Goal: Use online tool/utility: Utilize a website feature to perform a specific function

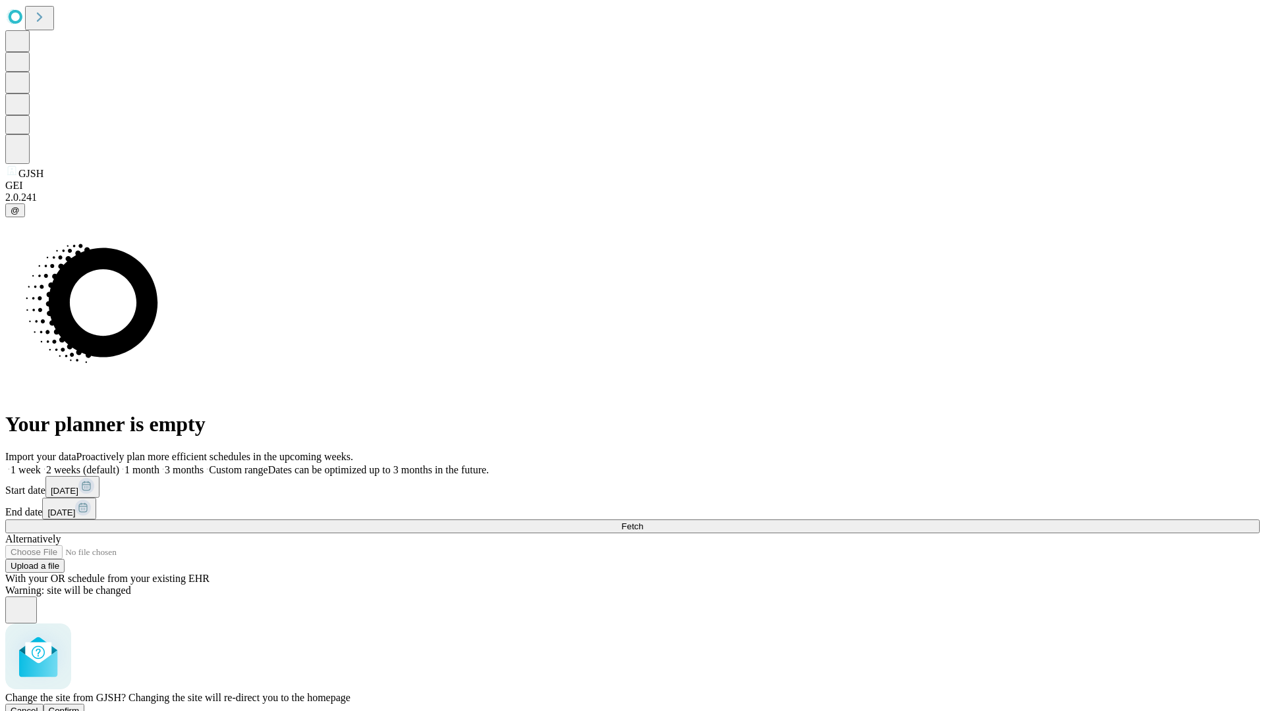
click at [80, 706] on span "Confirm" at bounding box center [64, 711] width 31 height 10
click at [159, 464] on label "1 month" at bounding box center [139, 469] width 40 height 11
click at [643, 522] on span "Fetch" at bounding box center [632, 527] width 22 height 10
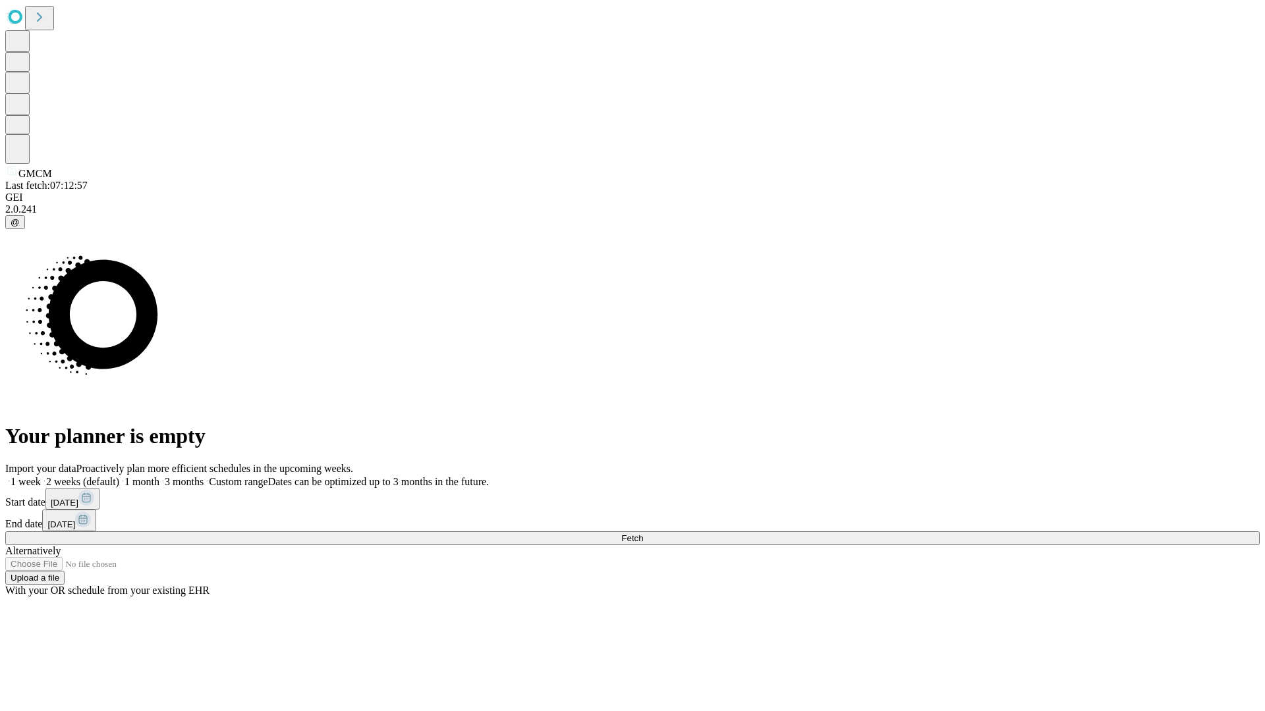
click at [159, 476] on label "1 month" at bounding box center [139, 481] width 40 height 11
click at [643, 534] on span "Fetch" at bounding box center [632, 539] width 22 height 10
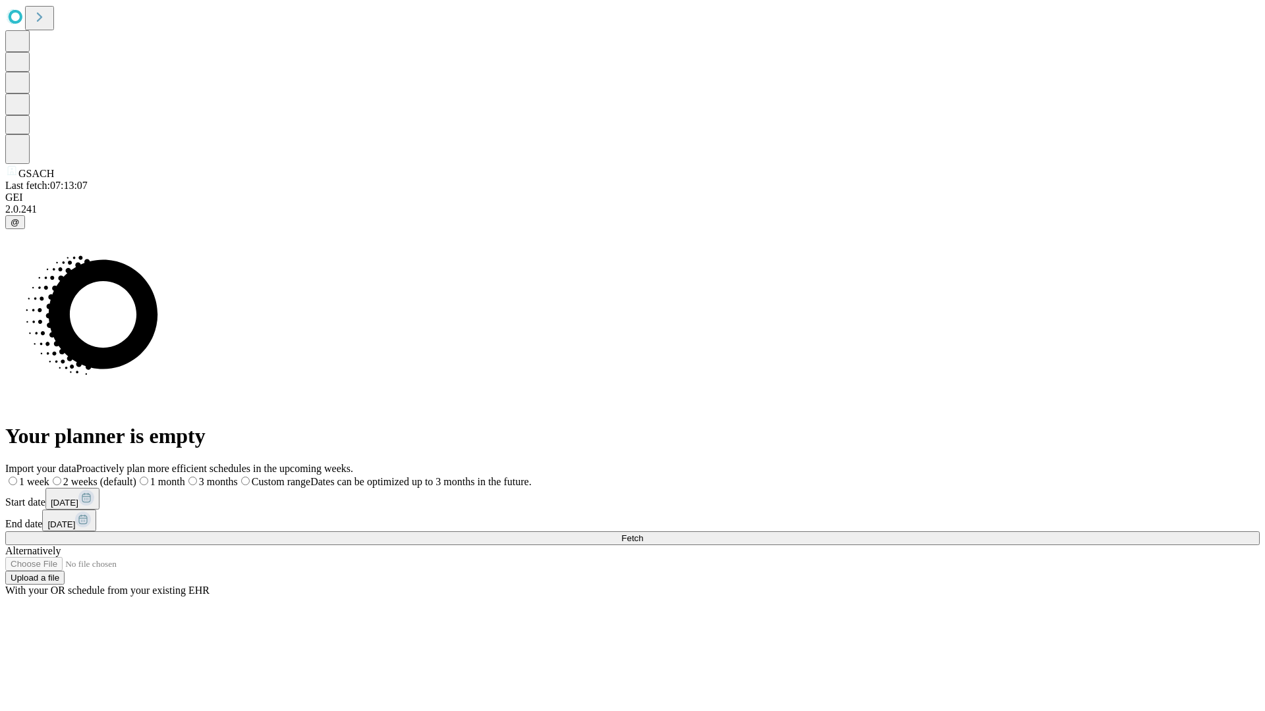
click at [185, 476] on label "1 month" at bounding box center [160, 481] width 49 height 11
click at [643, 534] on span "Fetch" at bounding box center [632, 539] width 22 height 10
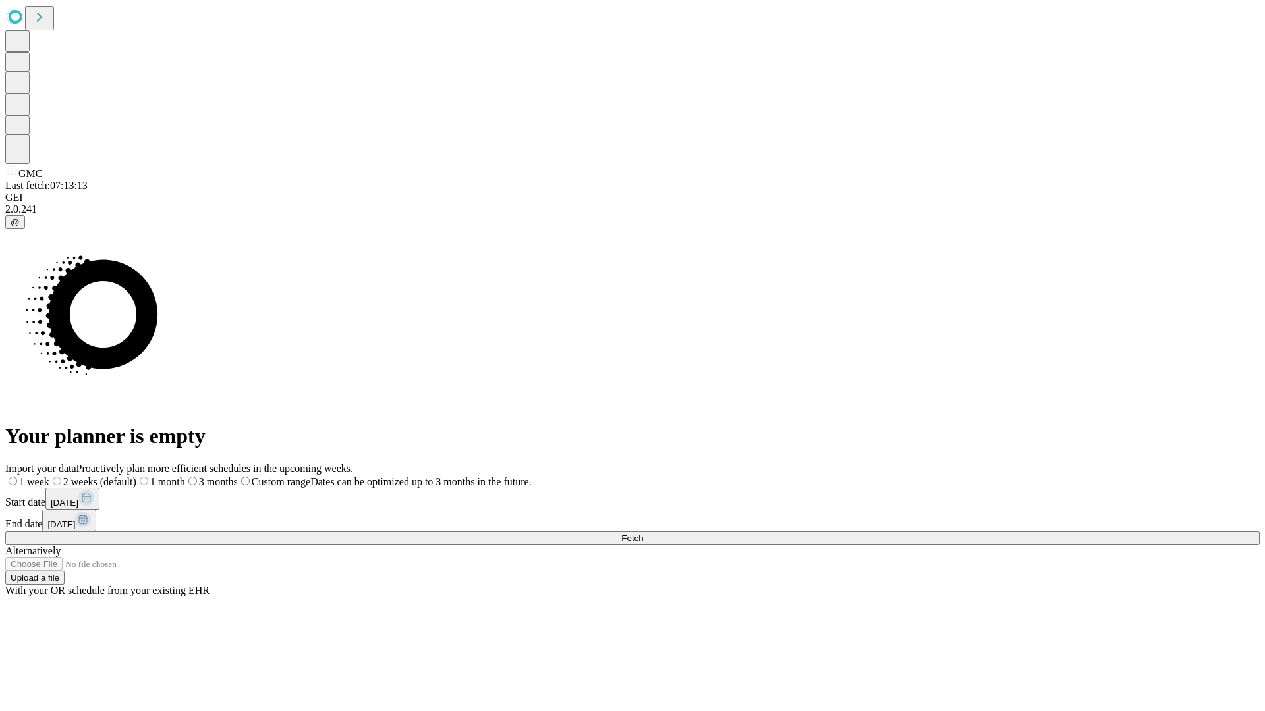
click at [185, 476] on label "1 month" at bounding box center [160, 481] width 49 height 11
click at [643, 534] on span "Fetch" at bounding box center [632, 539] width 22 height 10
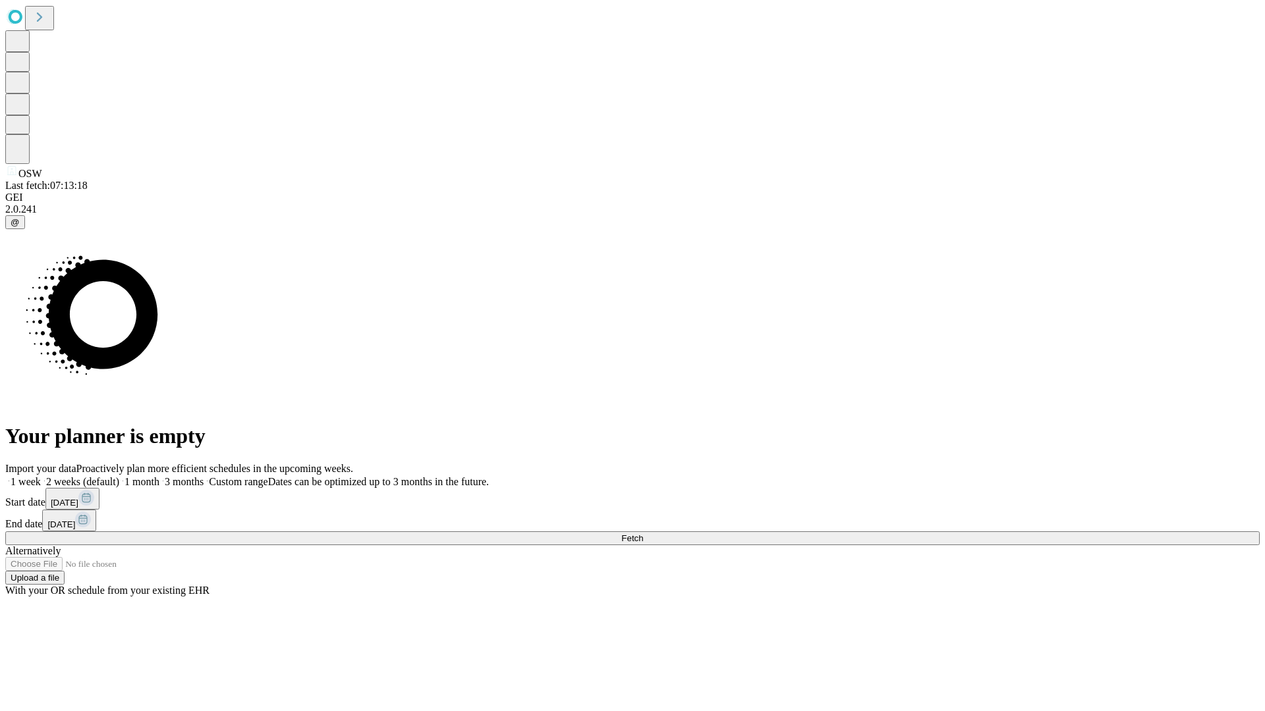
click at [159, 476] on label "1 month" at bounding box center [139, 481] width 40 height 11
click at [643, 534] on span "Fetch" at bounding box center [632, 539] width 22 height 10
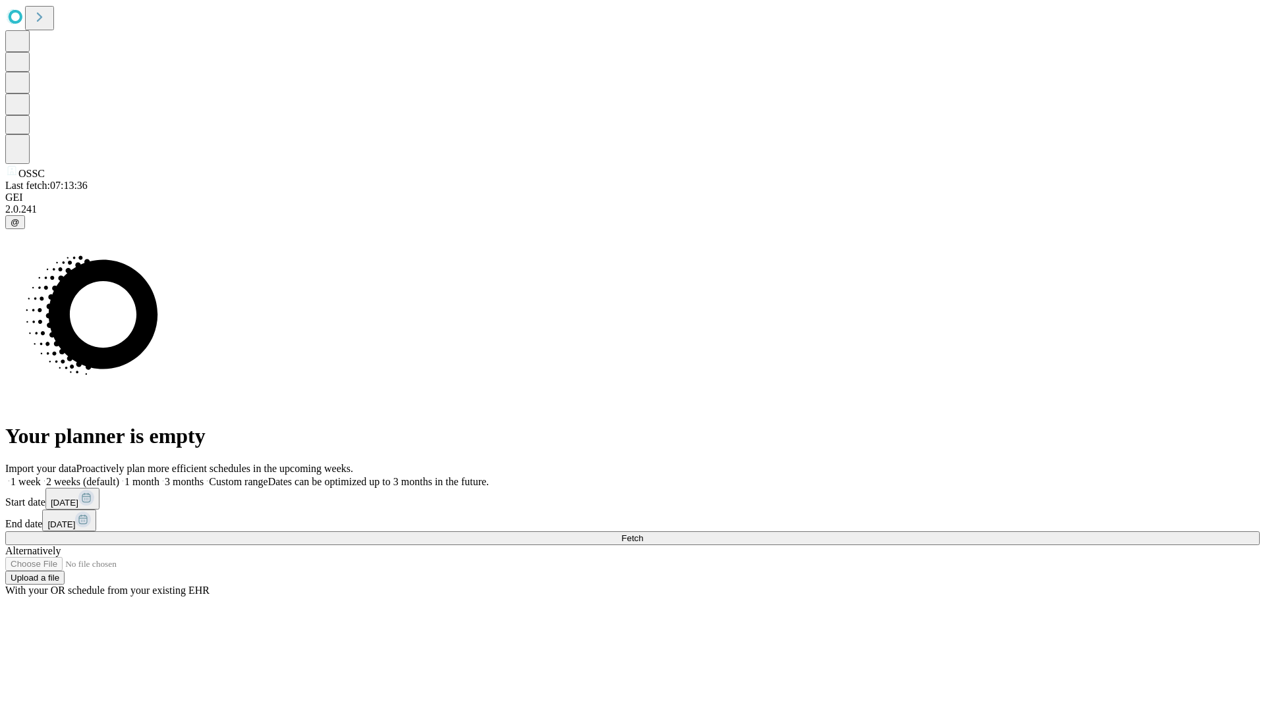
click at [159, 476] on label "1 month" at bounding box center [139, 481] width 40 height 11
click at [643, 534] on span "Fetch" at bounding box center [632, 539] width 22 height 10
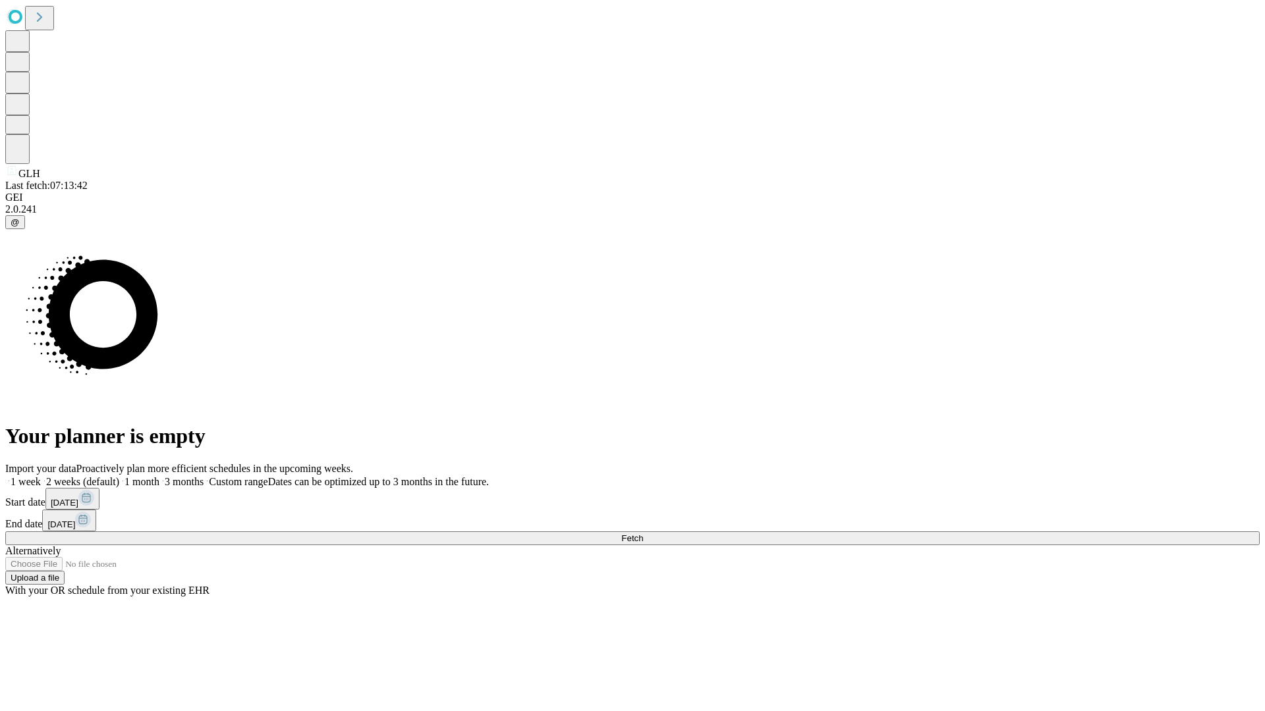
click at [643, 534] on span "Fetch" at bounding box center [632, 539] width 22 height 10
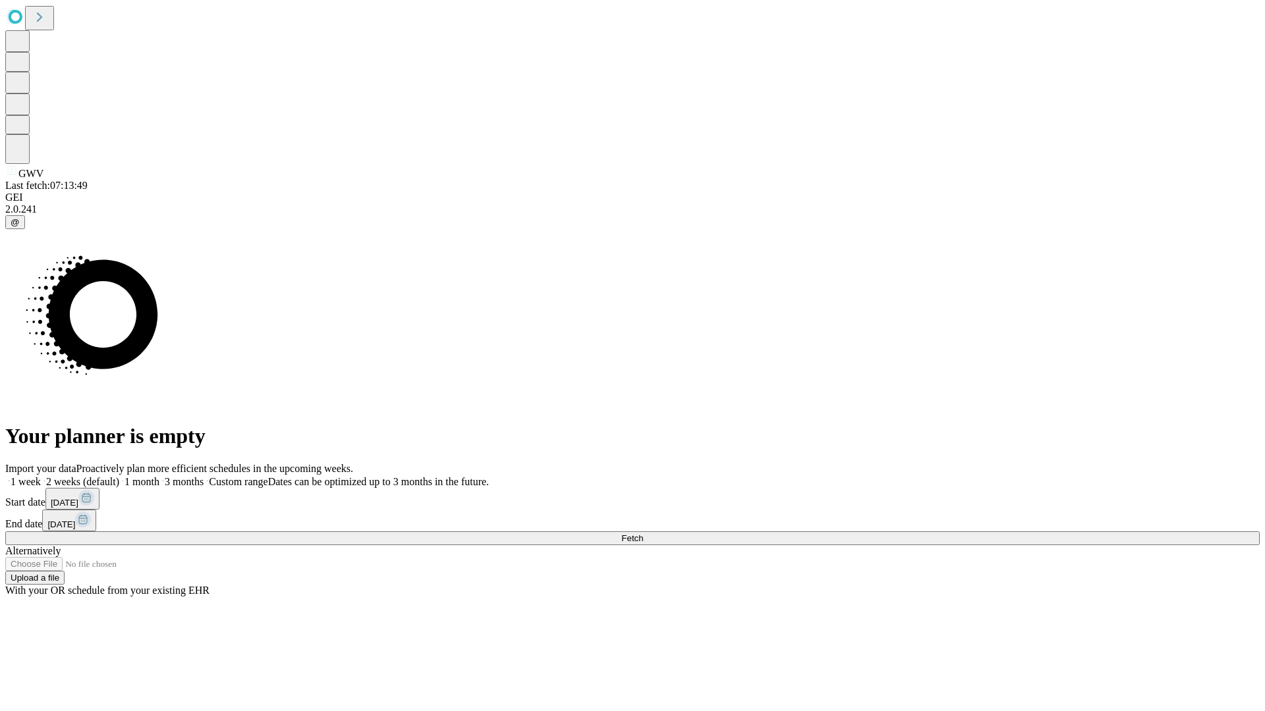
click at [643, 534] on span "Fetch" at bounding box center [632, 539] width 22 height 10
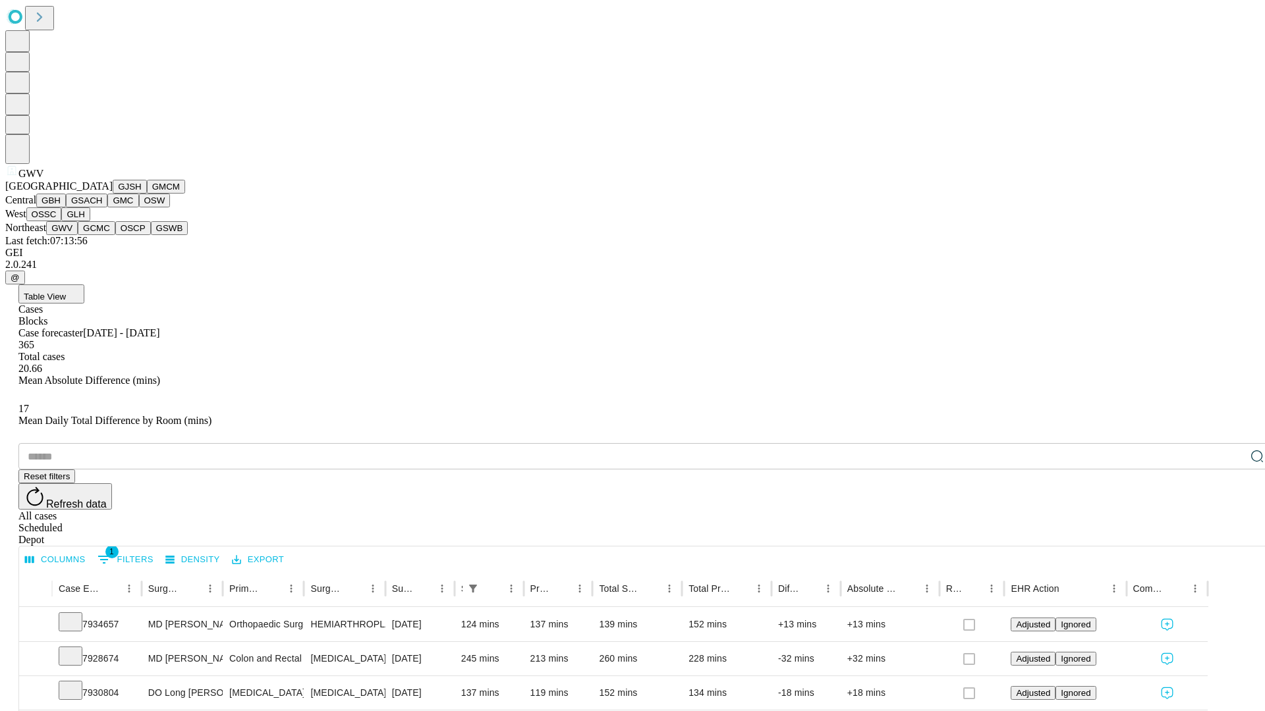
click at [102, 235] on button "GCMC" at bounding box center [97, 228] width 38 height 14
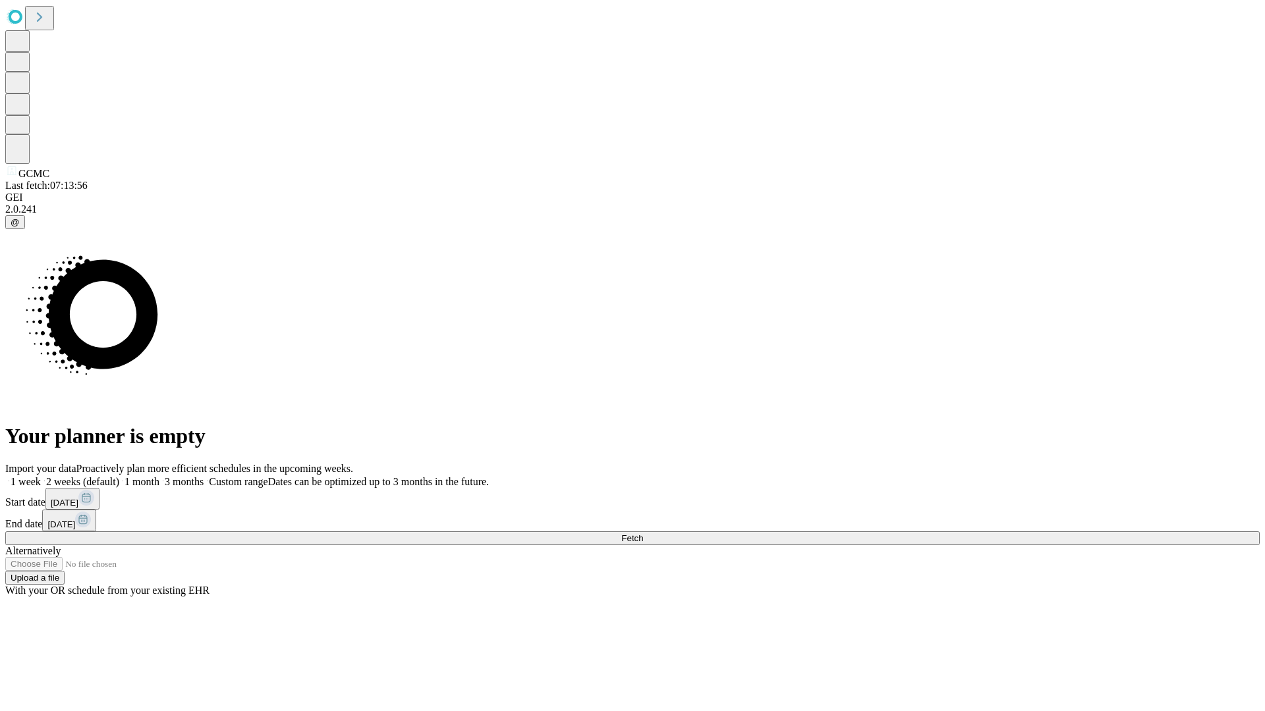
click at [643, 534] on span "Fetch" at bounding box center [632, 539] width 22 height 10
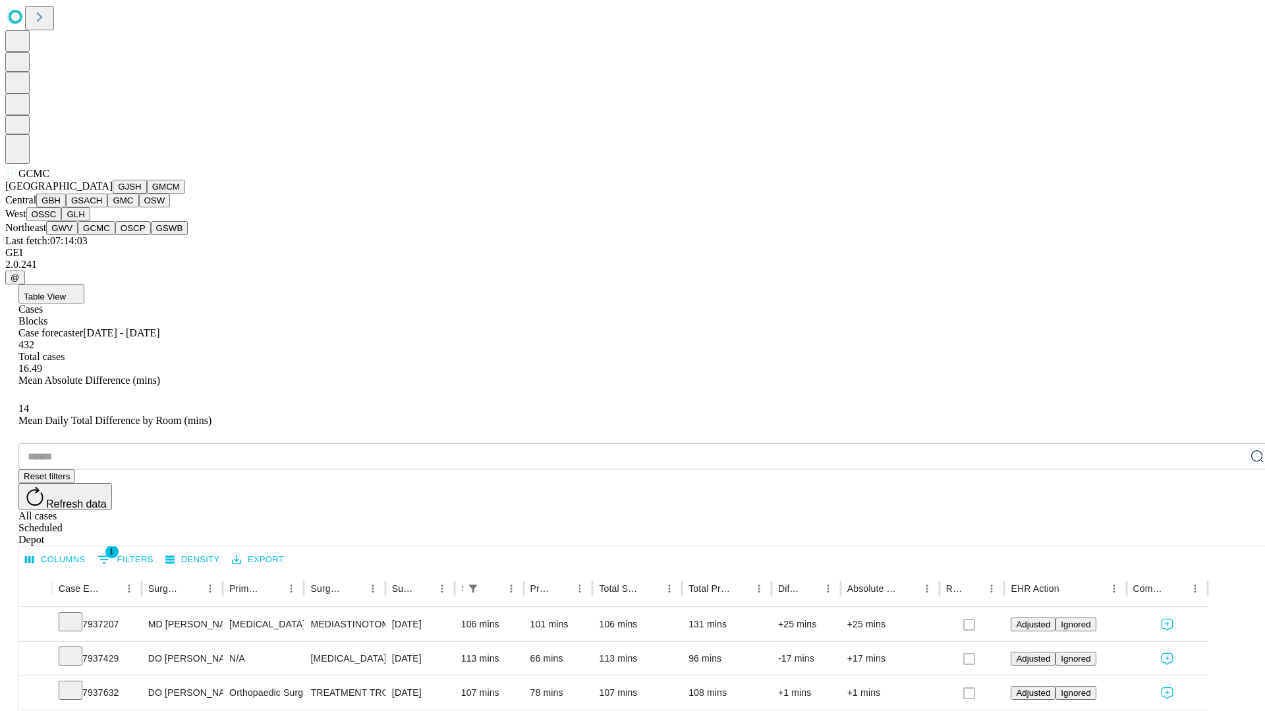
click at [115, 235] on button "OSCP" at bounding box center [133, 228] width 36 height 14
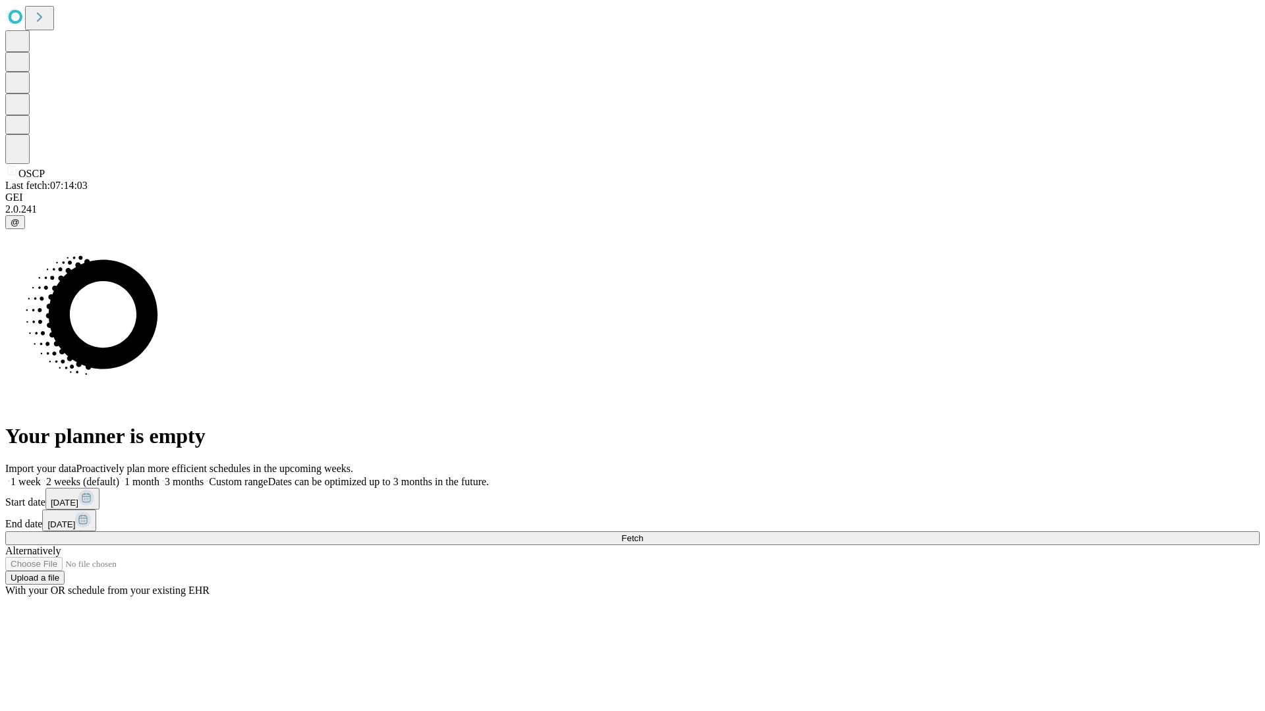
click at [159, 476] on label "1 month" at bounding box center [139, 481] width 40 height 11
click at [643, 534] on span "Fetch" at bounding box center [632, 539] width 22 height 10
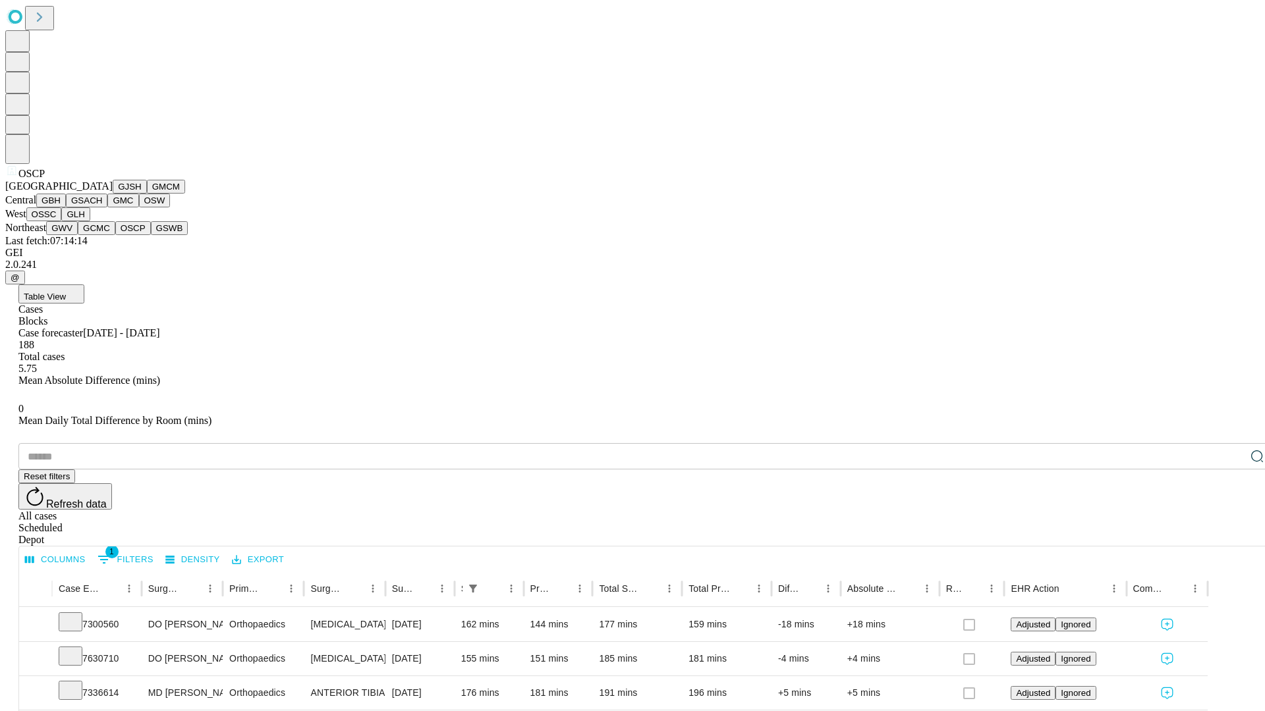
click at [151, 235] on button "GSWB" at bounding box center [170, 228] width 38 height 14
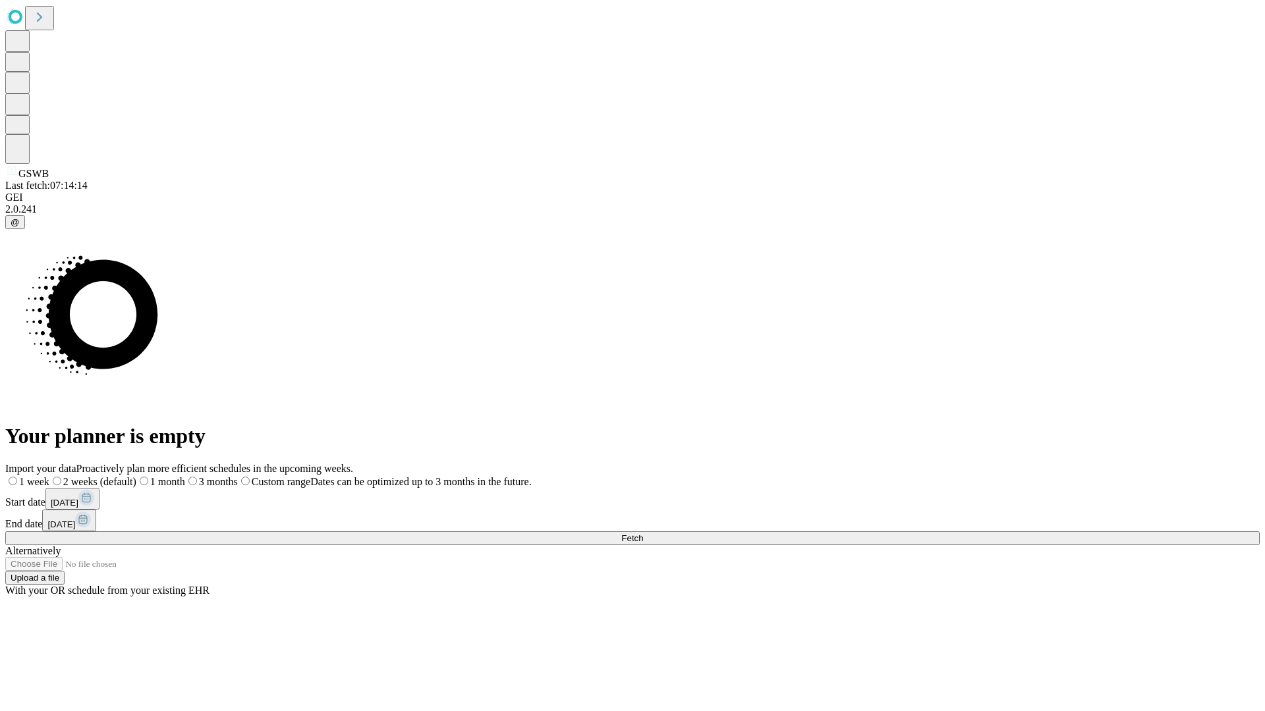
click at [185, 476] on label "1 month" at bounding box center [160, 481] width 49 height 11
click at [643, 534] on span "Fetch" at bounding box center [632, 539] width 22 height 10
